Goal: Task Accomplishment & Management: Manage account settings

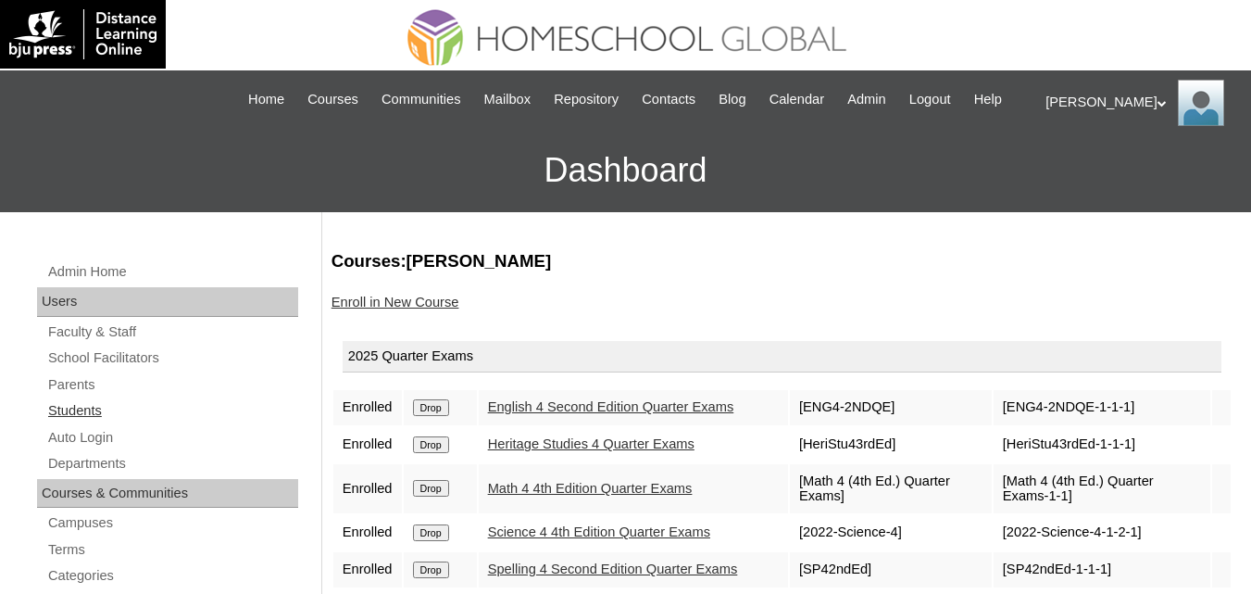
click at [73, 422] on link "Students" at bounding box center [172, 410] width 252 height 23
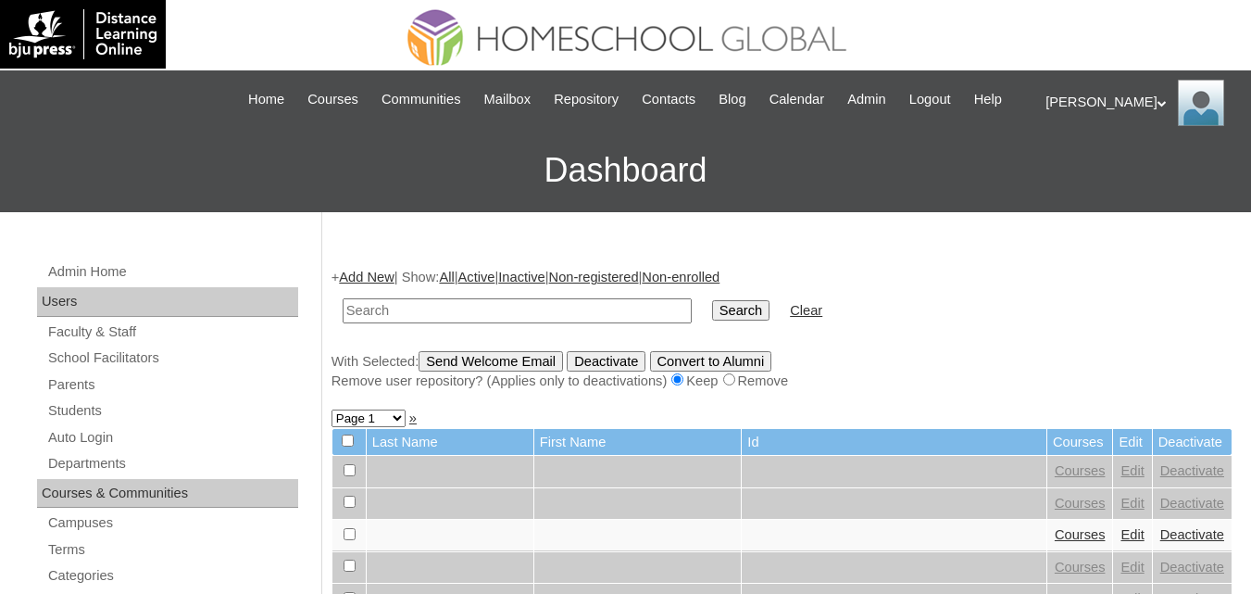
click at [463, 323] on input "text" at bounding box center [517, 310] width 349 height 25
type input "MHS00124-TECHPH2025"
click at [712, 320] on input "Search" at bounding box center [740, 310] width 57 height 20
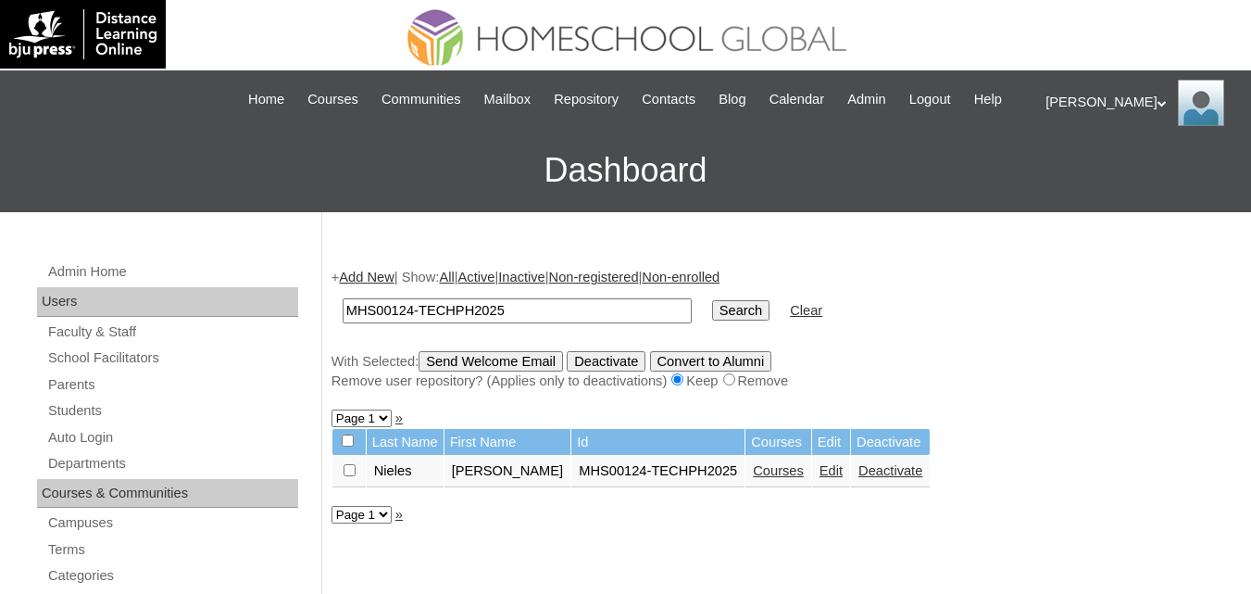
click at [820, 478] on link "Edit" at bounding box center [831, 470] width 23 height 15
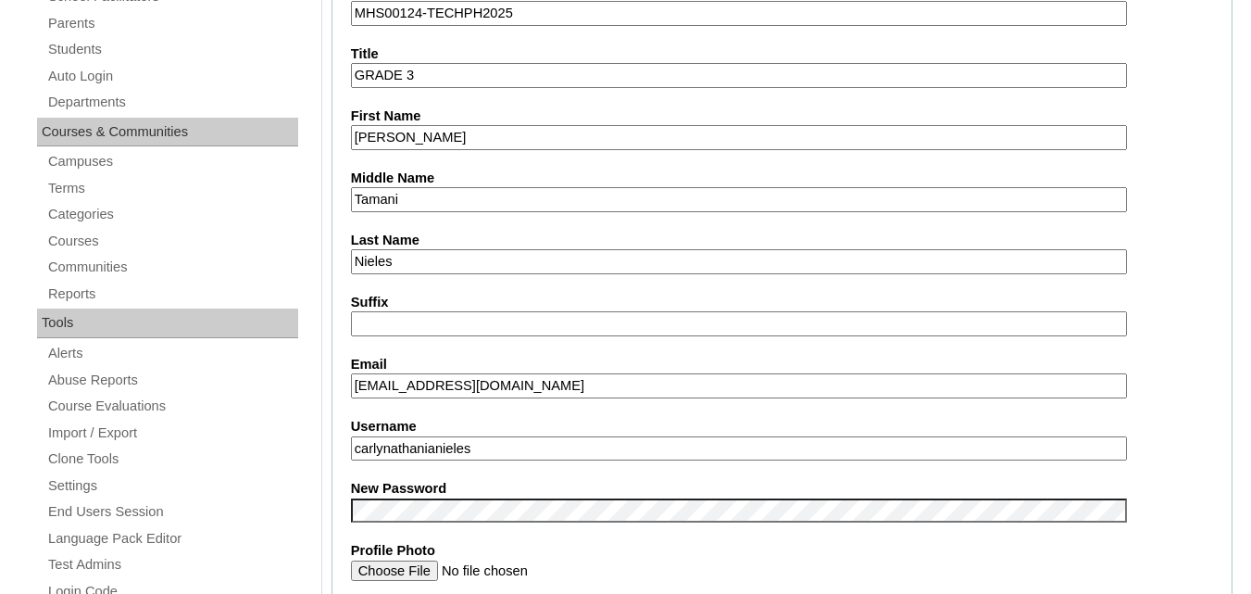
scroll to position [648, 0]
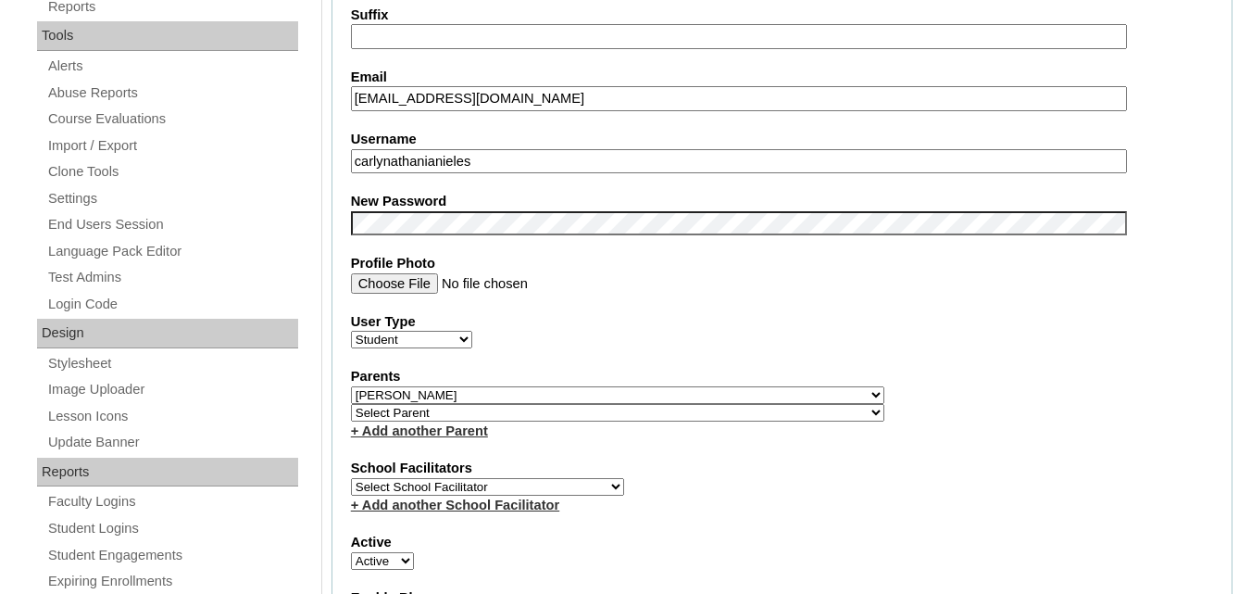
drag, startPoint x: 486, startPoint y: 175, endPoint x: 343, endPoint y: 185, distance: 143.9
click at [343, 185] on fieldset "Account Information User Id MHS00124-TECHPH2025 Title GRADE 3 First Name [PERSO…" at bounding box center [782, 407] width 901 height 1501
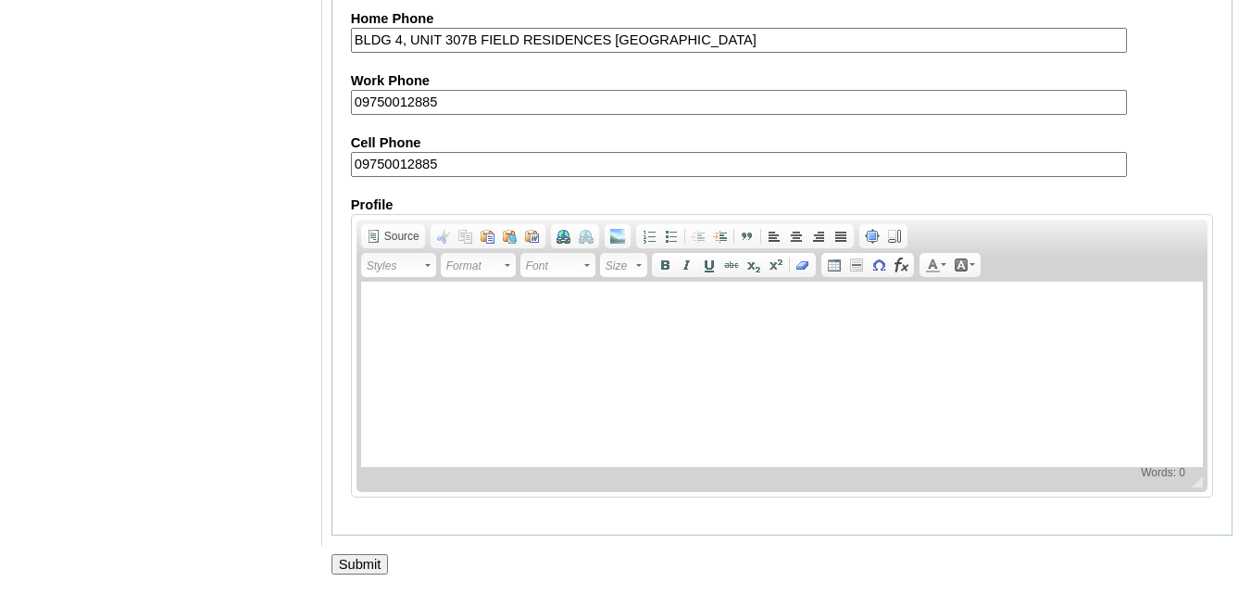
scroll to position [2250, 0]
click at [368, 554] on input "Submit" at bounding box center [360, 564] width 57 height 20
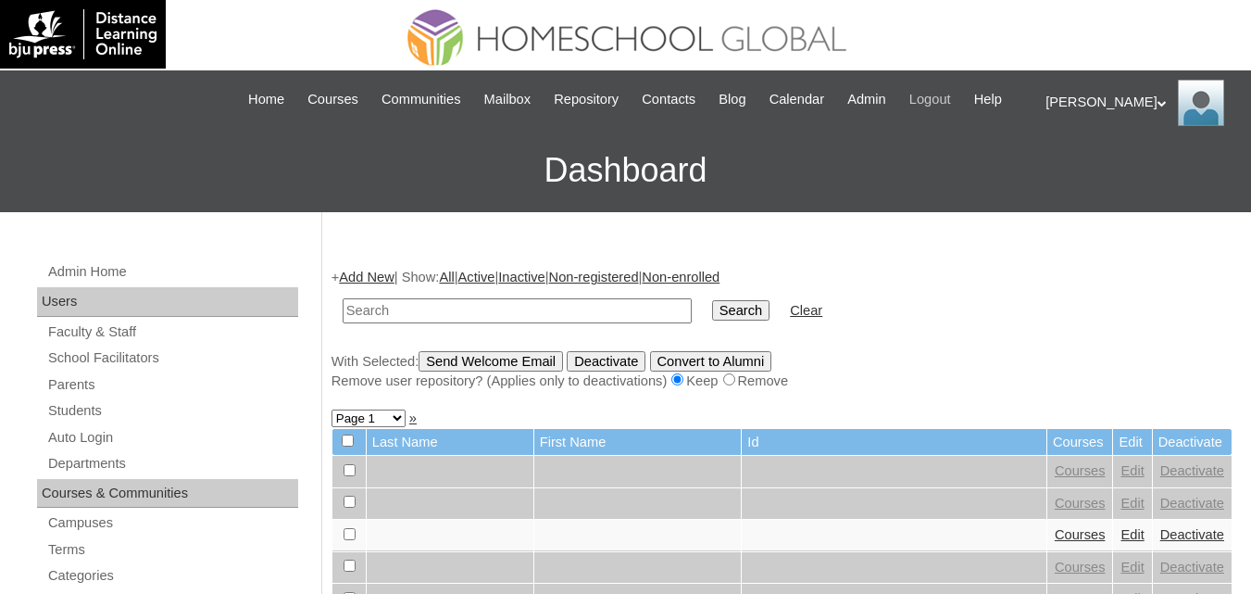
click at [951, 97] on span "Logout" at bounding box center [930, 99] width 42 height 21
